Goal: Participate in discussion: Engage in conversation with other users on a specific topic

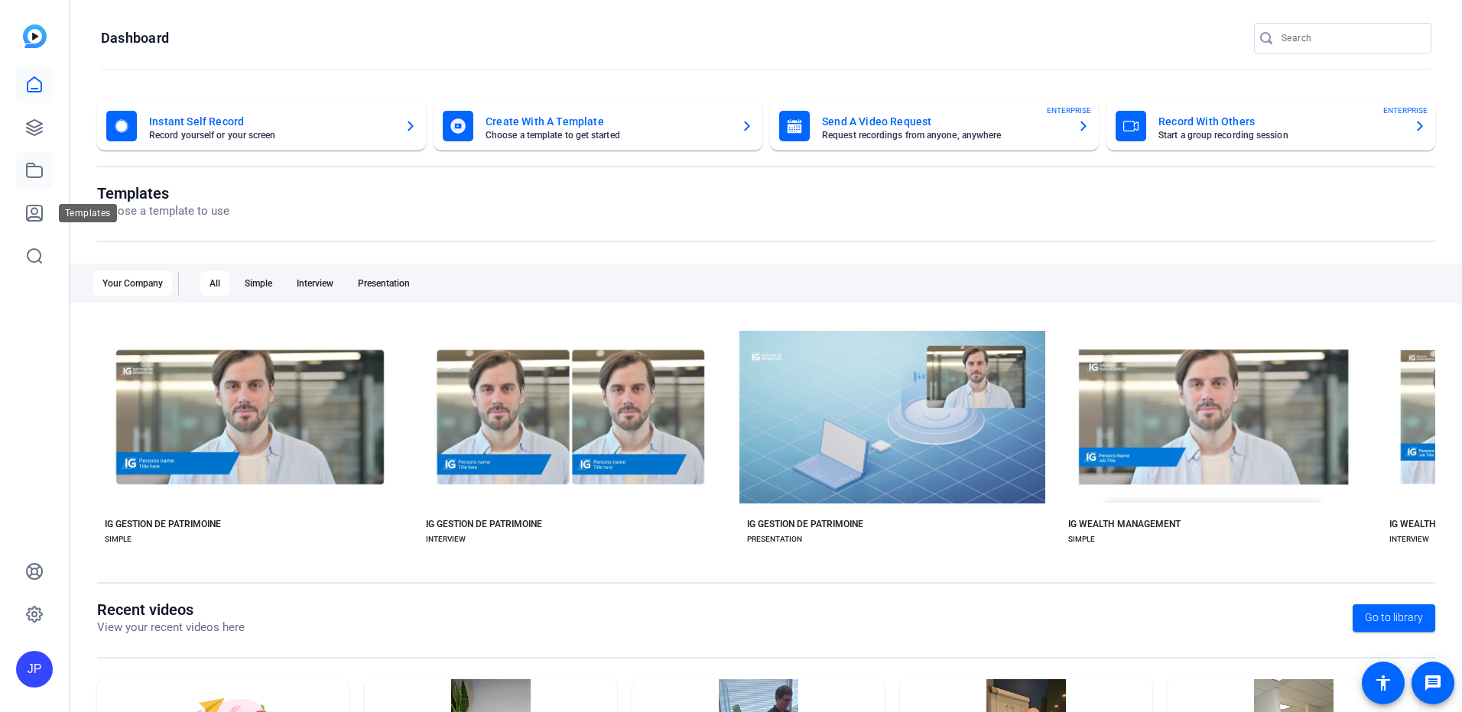
click at [35, 177] on icon at bounding box center [34, 171] width 15 height 14
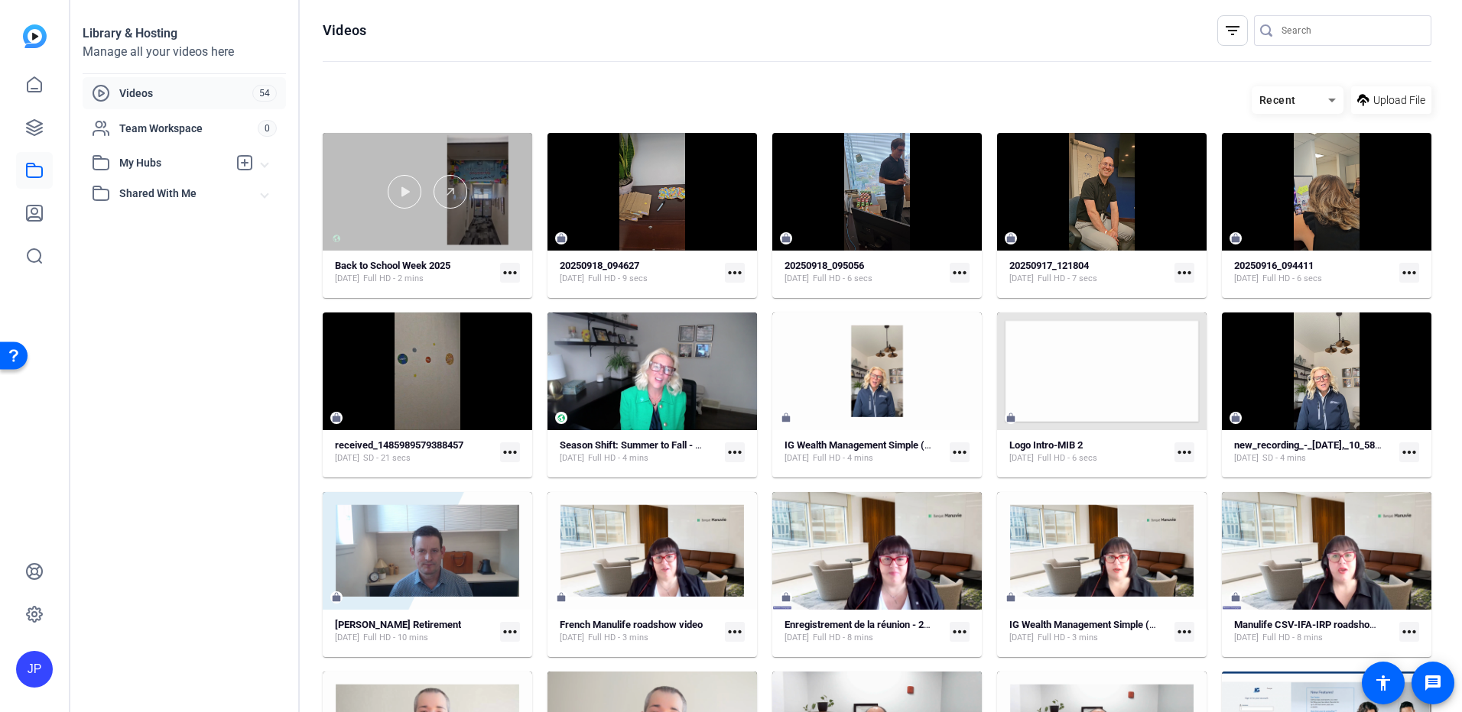
click at [494, 229] on div at bounding box center [427, 192] width 209 height 118
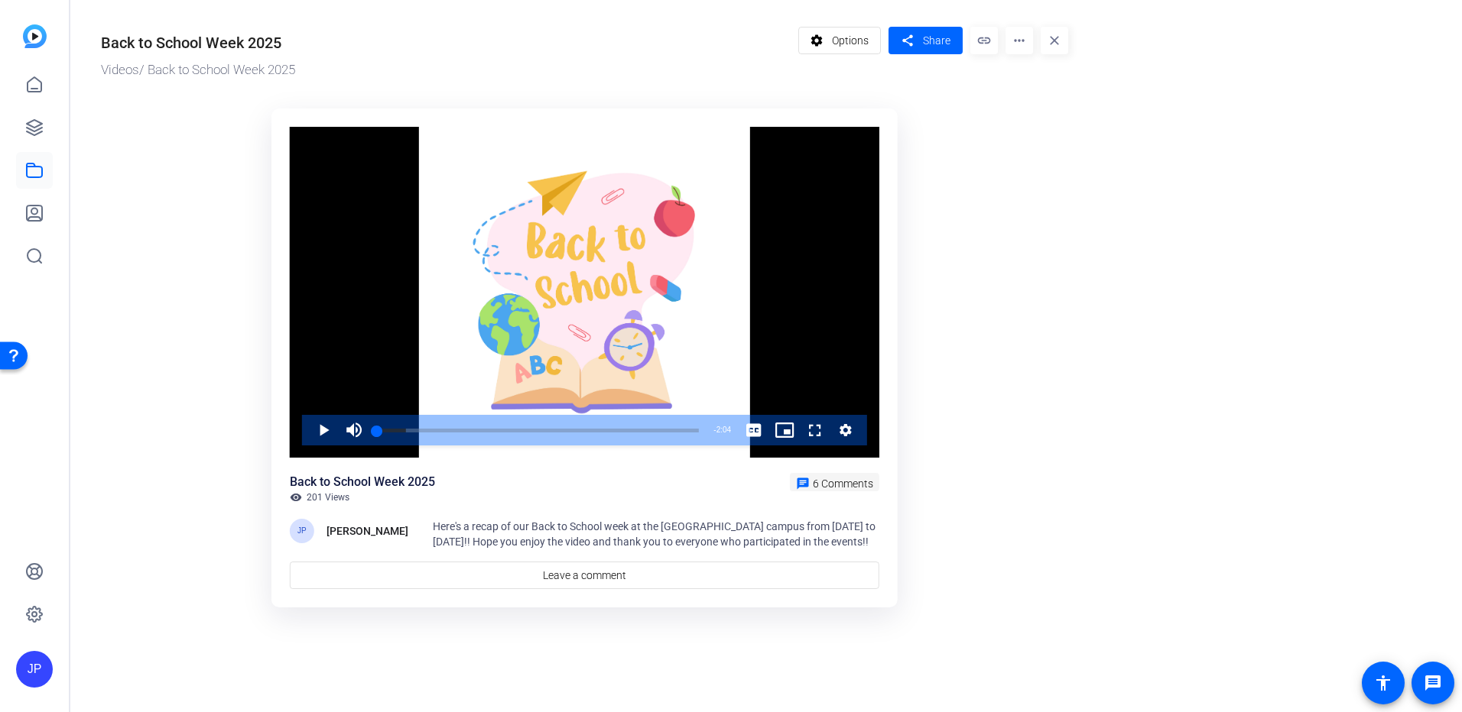
click at [832, 487] on span "6 Comments" at bounding box center [843, 484] width 60 height 12
